Goal: Check status: Check status

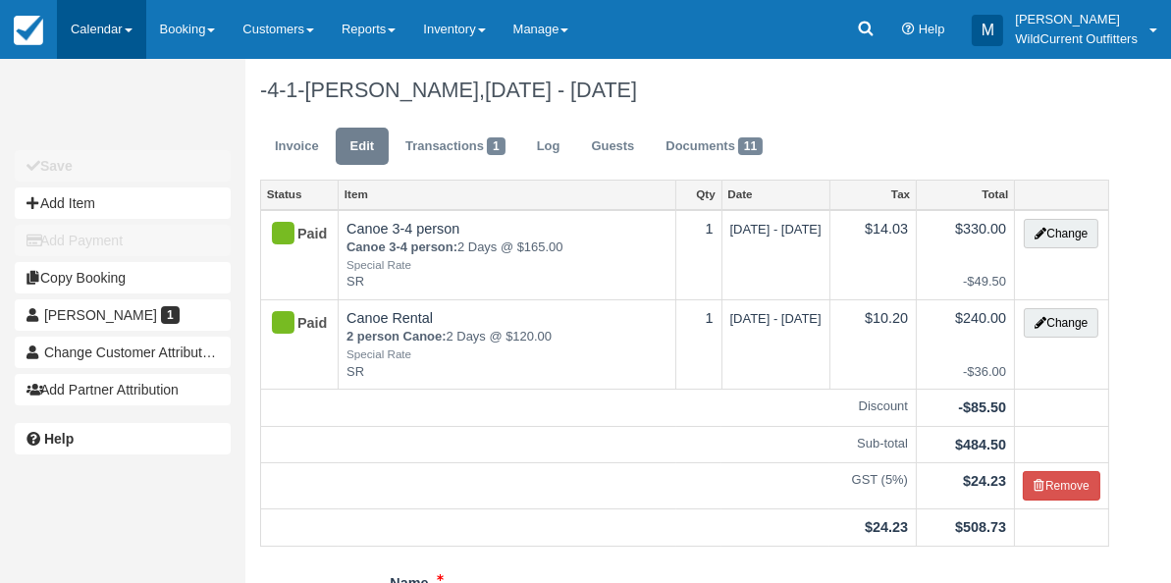
click at [87, 27] on link "Calendar" at bounding box center [101, 29] width 89 height 59
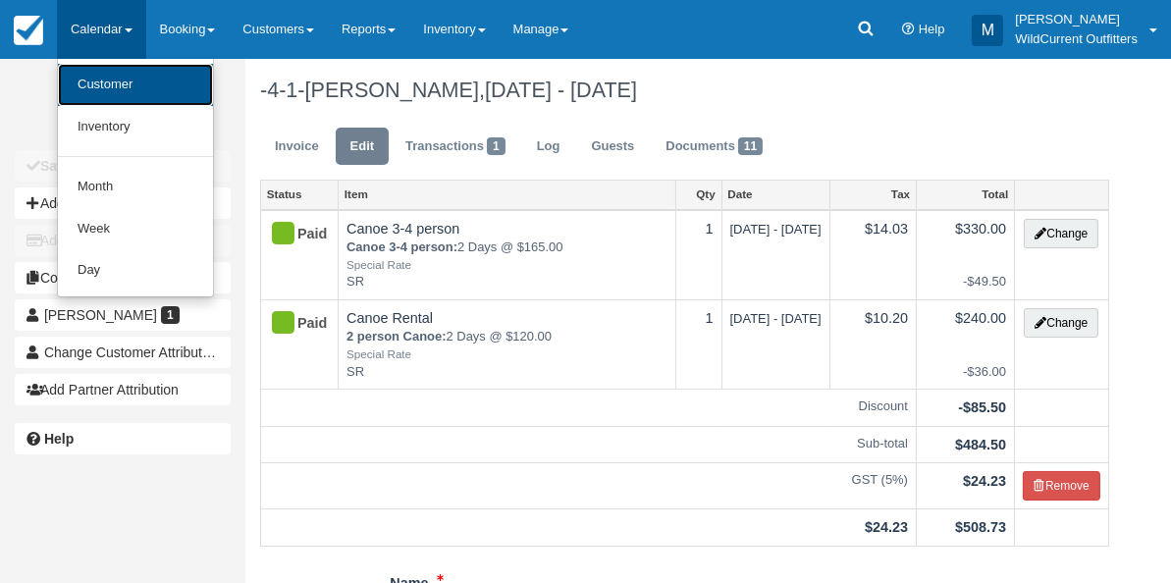
click at [91, 91] on link "Customer" at bounding box center [135, 85] width 155 height 42
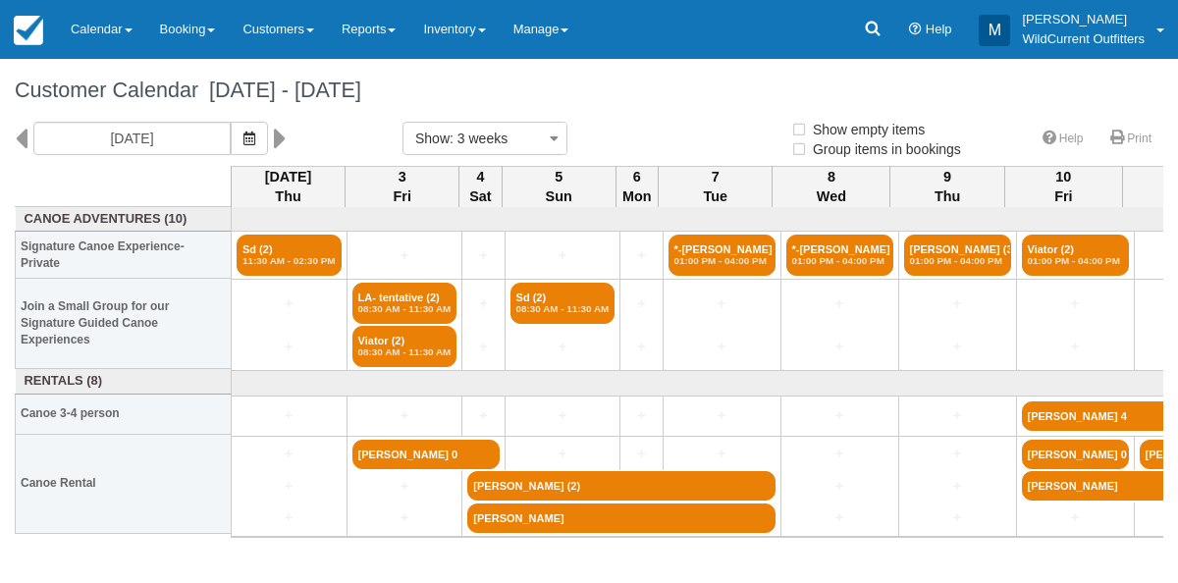
select select
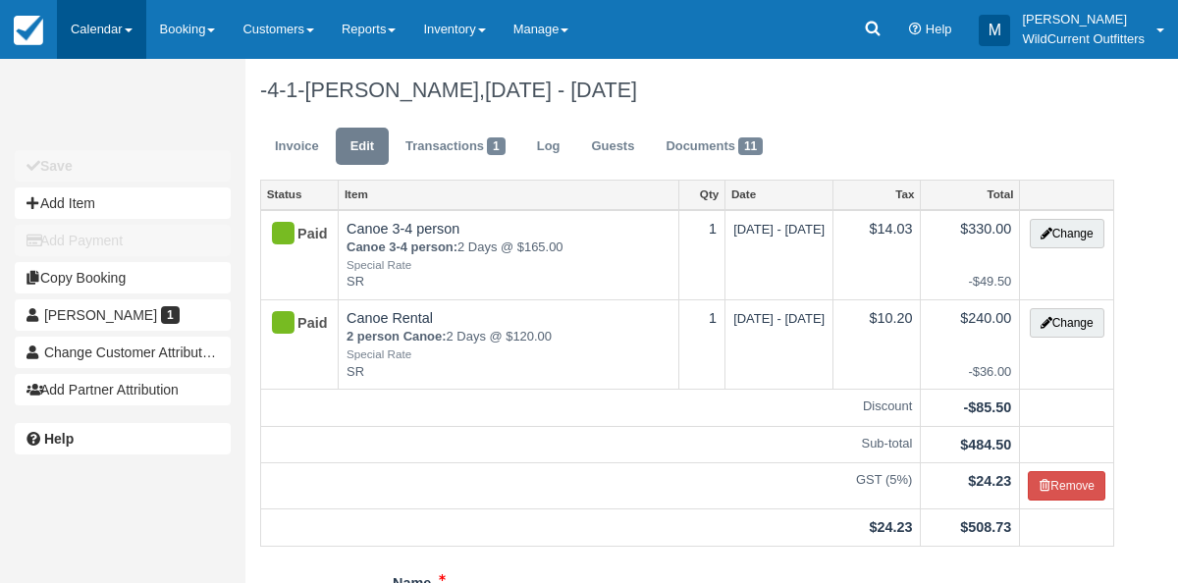
click at [78, 25] on link "Calendar" at bounding box center [101, 29] width 89 height 59
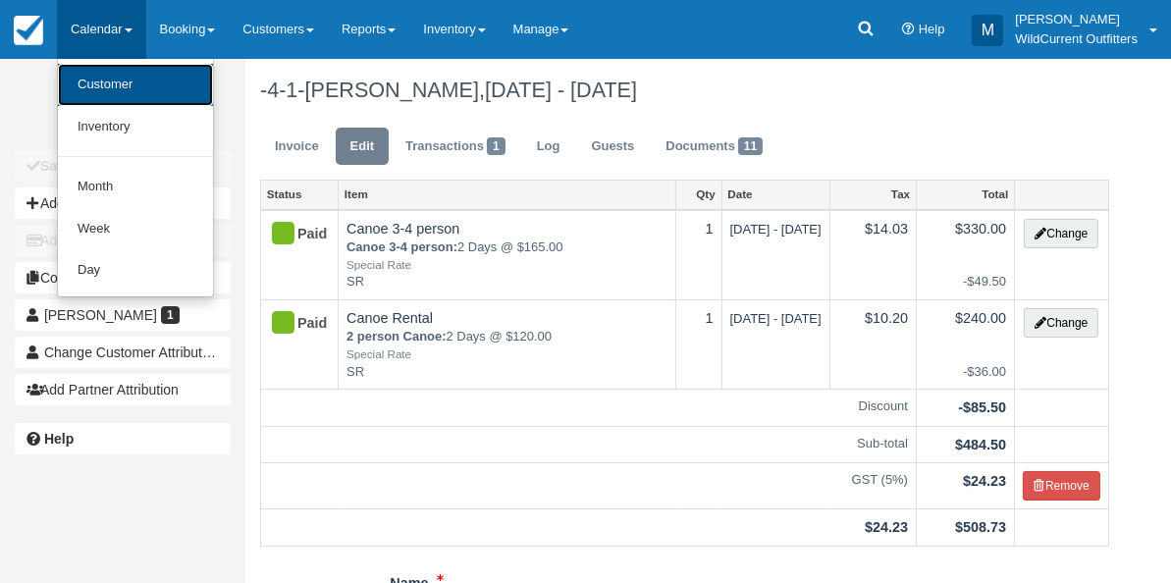
click at [101, 67] on link "Customer" at bounding box center [135, 85] width 155 height 42
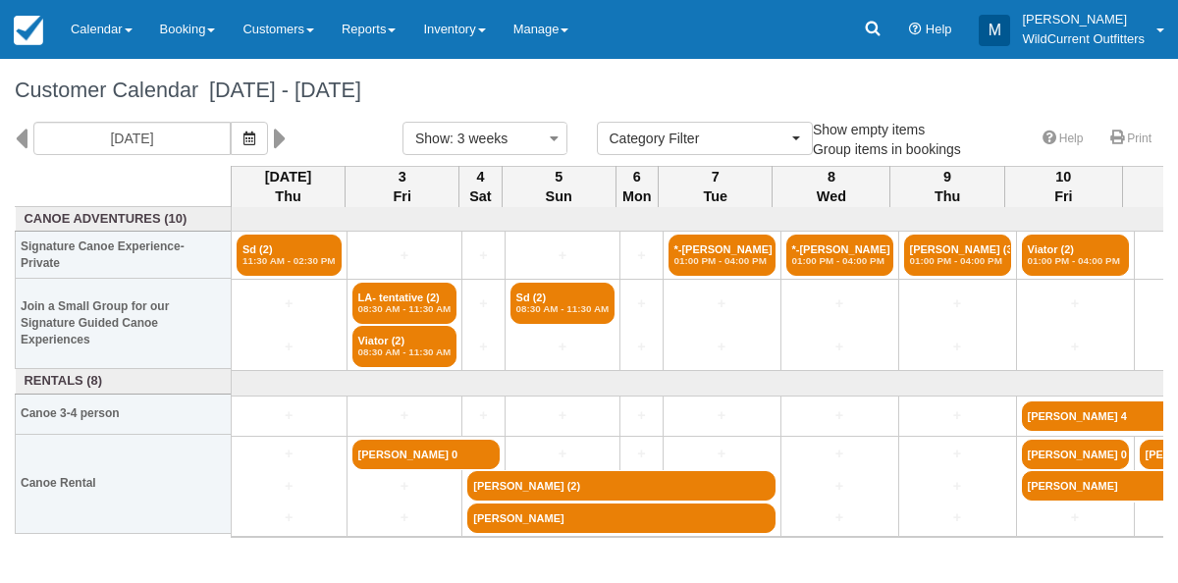
select select
click at [268, 128] on button "button" at bounding box center [249, 138] width 37 height 33
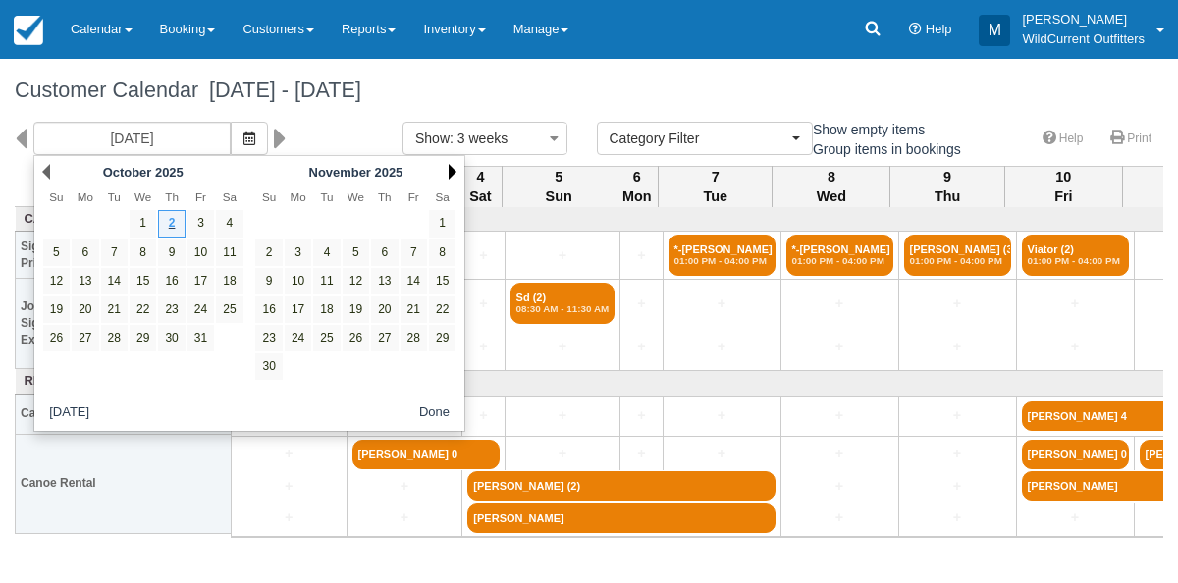
click at [455, 169] on link "Next" at bounding box center [453, 172] width 8 height 16
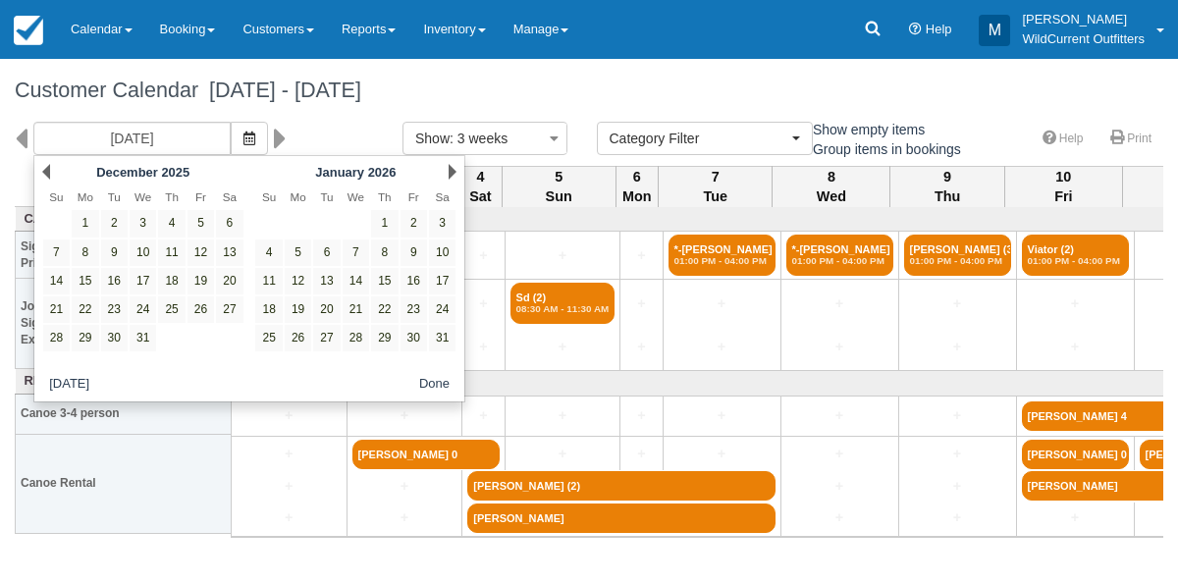
click at [455, 169] on link "Next" at bounding box center [453, 172] width 8 height 16
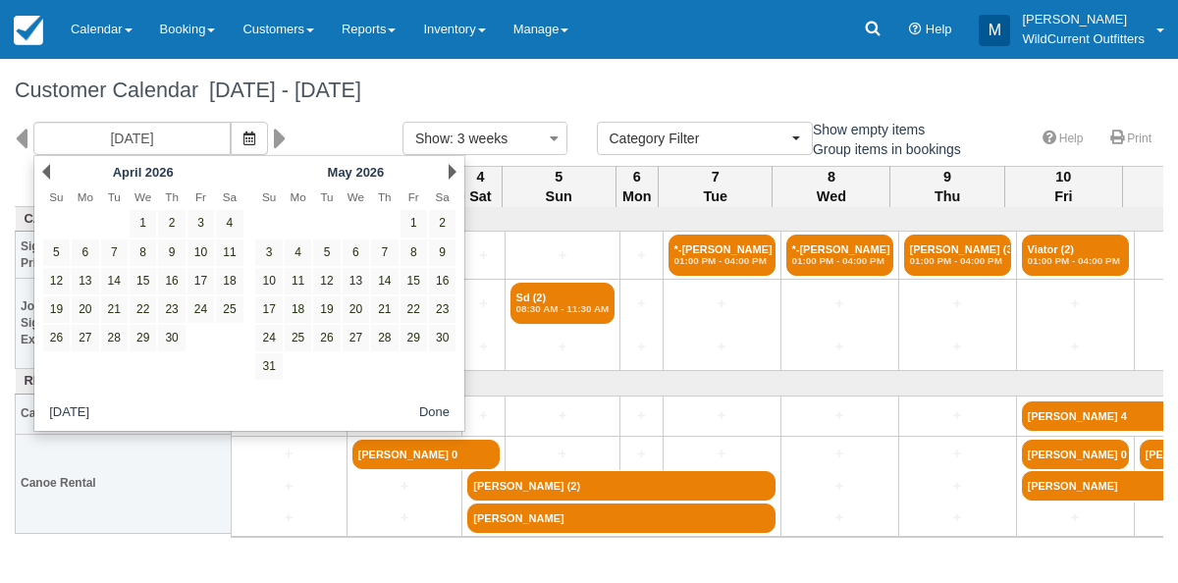
click at [455, 169] on link "Next" at bounding box center [453, 172] width 8 height 16
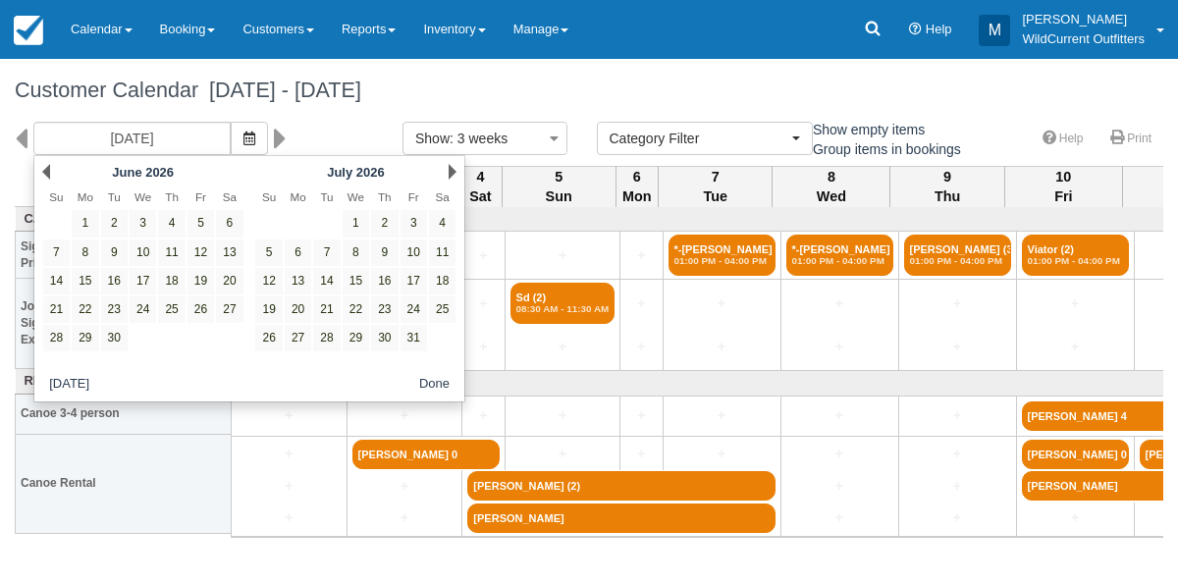
click at [455, 169] on link "Next" at bounding box center [453, 172] width 8 height 16
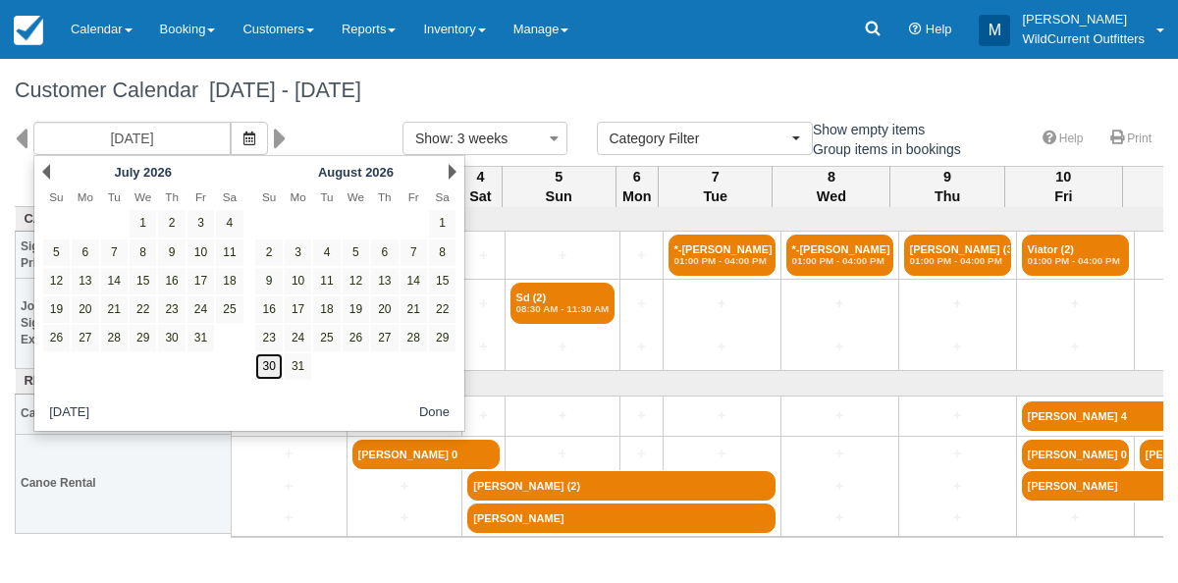
click at [270, 366] on link "30" at bounding box center [268, 367] width 27 height 27
type input "08/30/26"
